Goal: Transaction & Acquisition: Purchase product/service

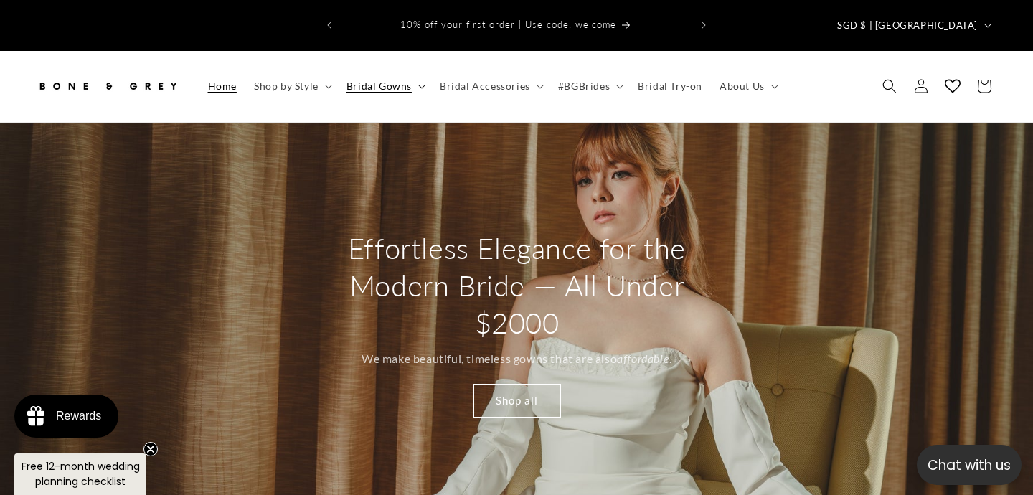
click at [373, 80] on span "Bridal Gowns" at bounding box center [379, 86] width 65 height 13
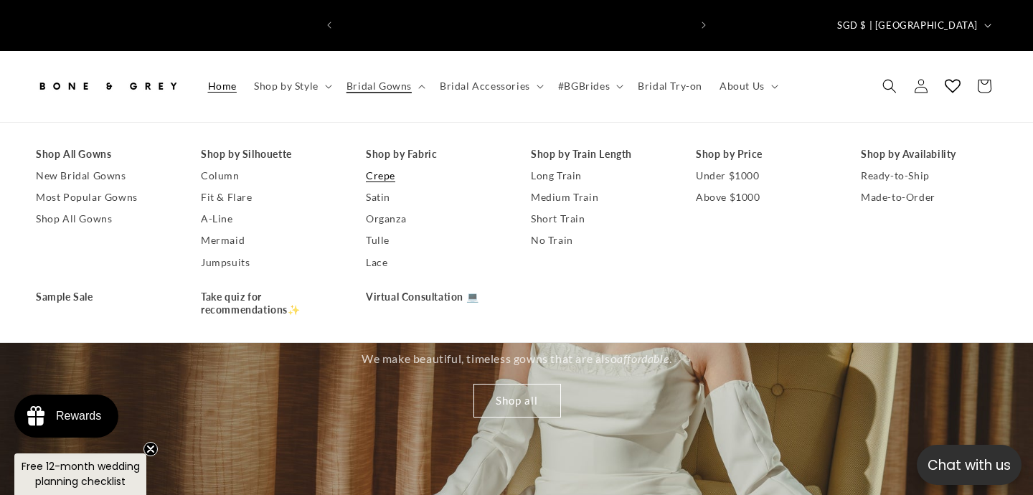
scroll to position [0, 349]
click at [95, 286] on link "Sample Sale" at bounding box center [104, 297] width 136 height 22
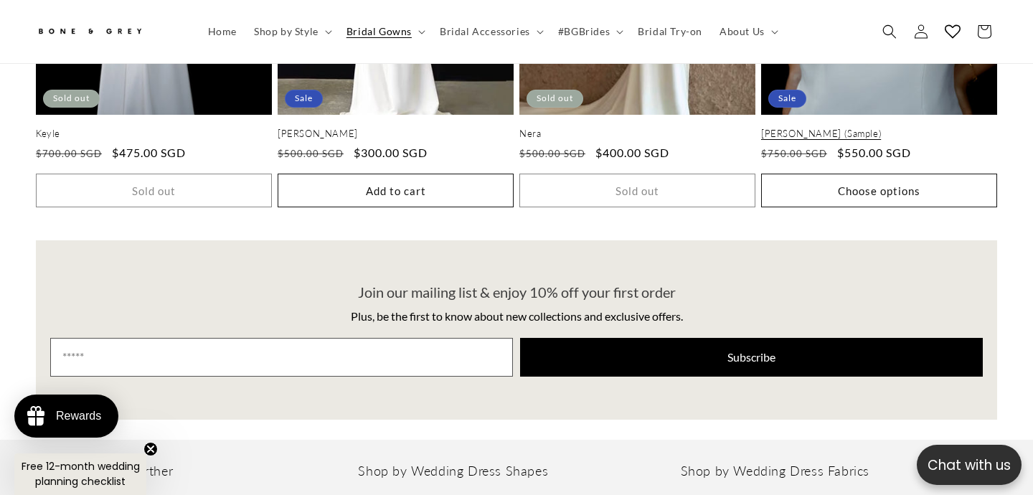
scroll to position [2889, 0]
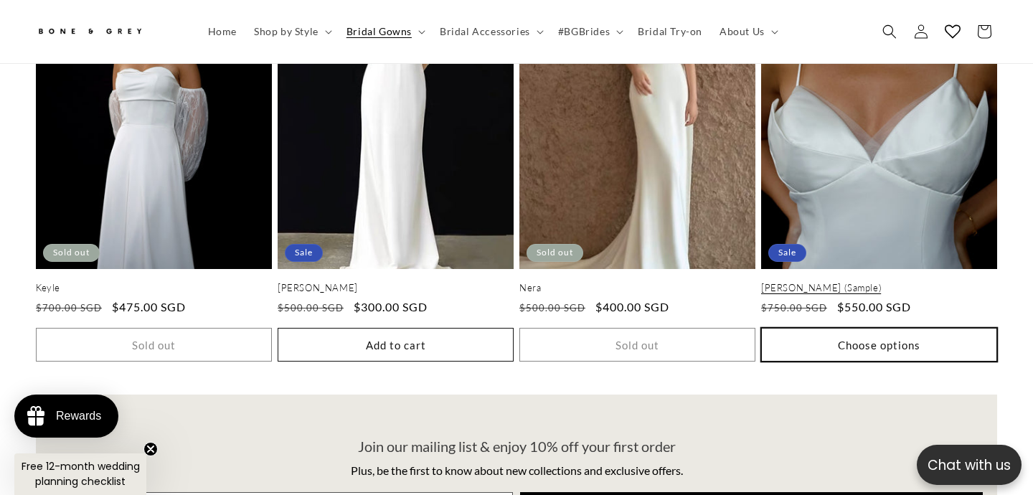
click at [898, 328] on button "Choose options" at bounding box center [879, 345] width 236 height 34
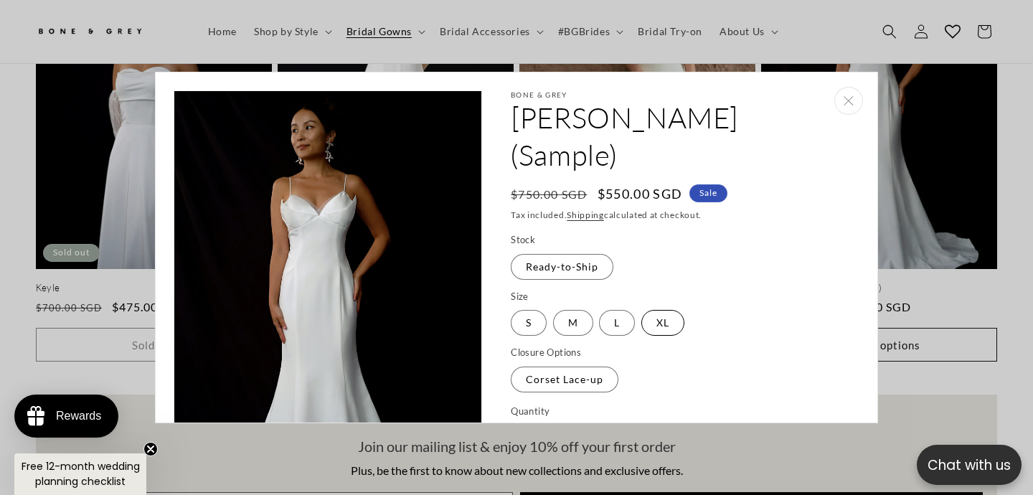
click at [663, 310] on label "XL Variant sold out or unavailable" at bounding box center [662, 323] width 43 height 26
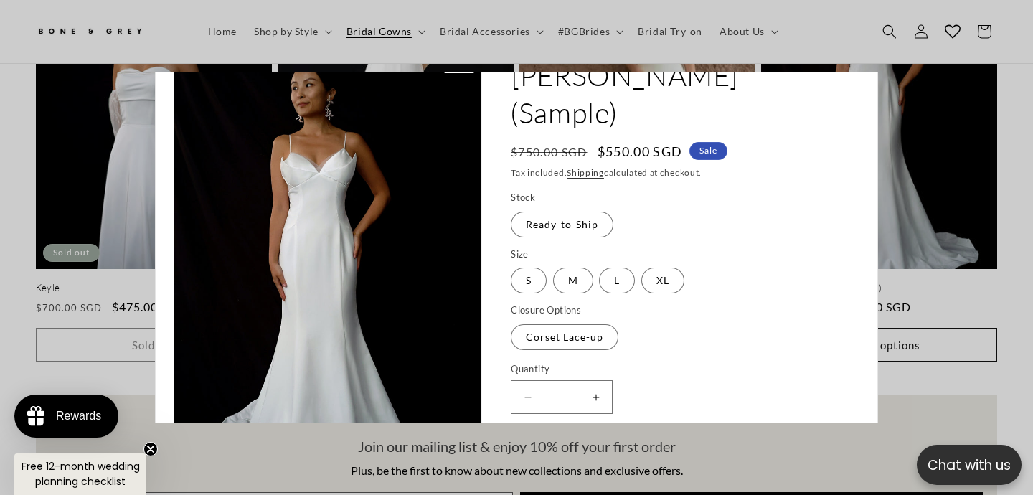
scroll to position [37, 0]
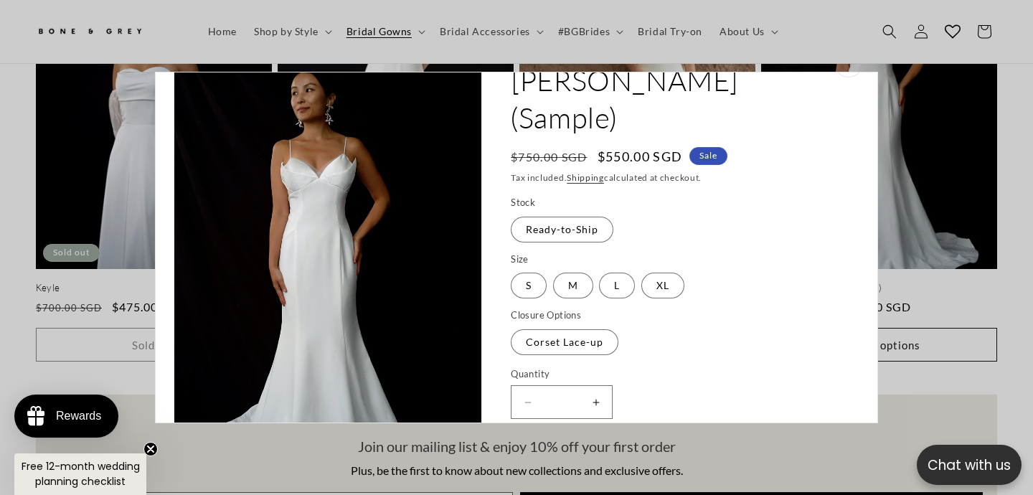
click at [903, 190] on quick-add-modal "Skip to product information Open media 1 in modal Open media 2 in modal Open me…" at bounding box center [516, 247] width 1033 height 495
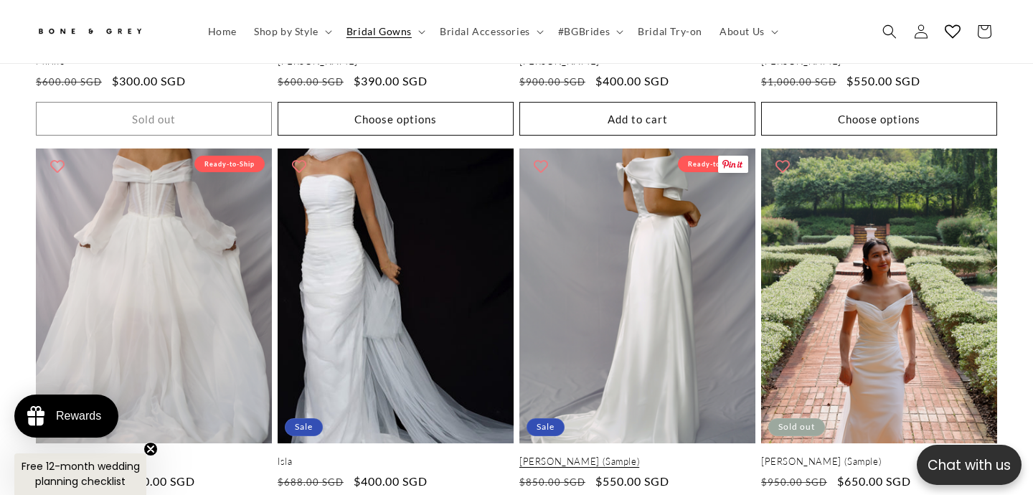
scroll to position [0, 0]
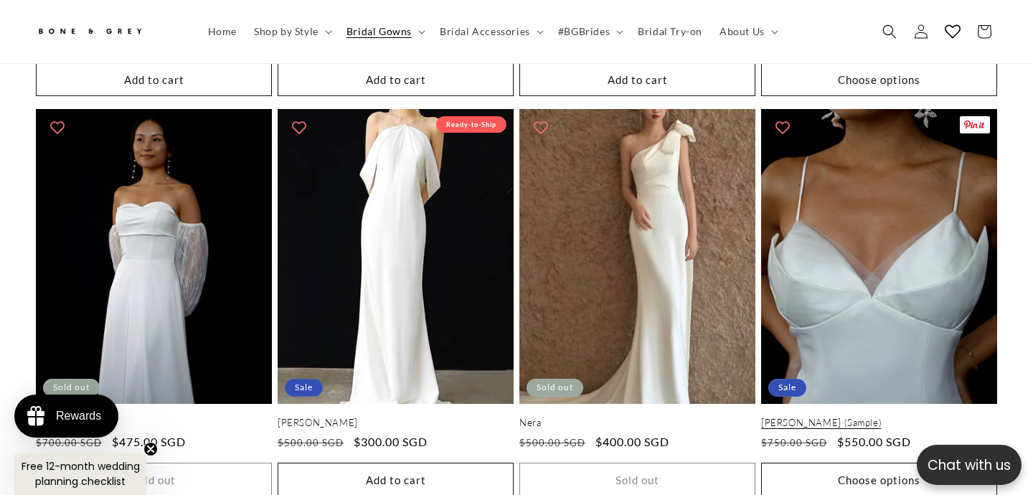
click at [862, 417] on link "[PERSON_NAME] (Sample)" at bounding box center [879, 423] width 236 height 12
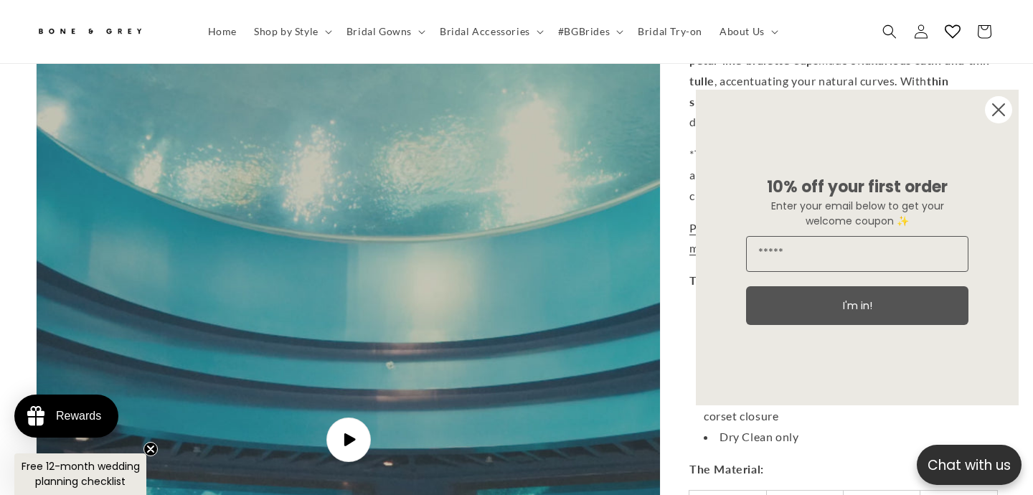
scroll to position [3672, 0]
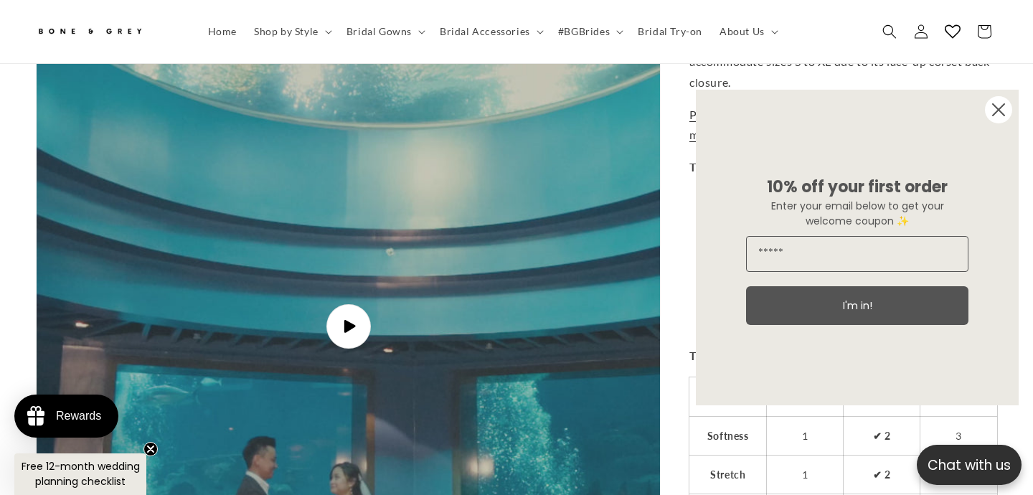
click at [1004, 108] on circle "Close dialog" at bounding box center [998, 109] width 27 height 27
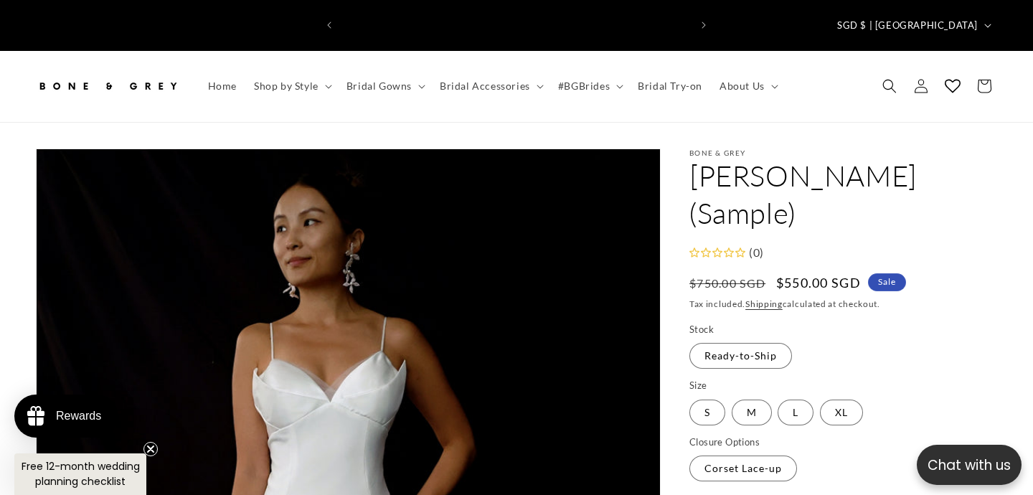
scroll to position [0, 697]
